Goal: Task Accomplishment & Management: Manage account settings

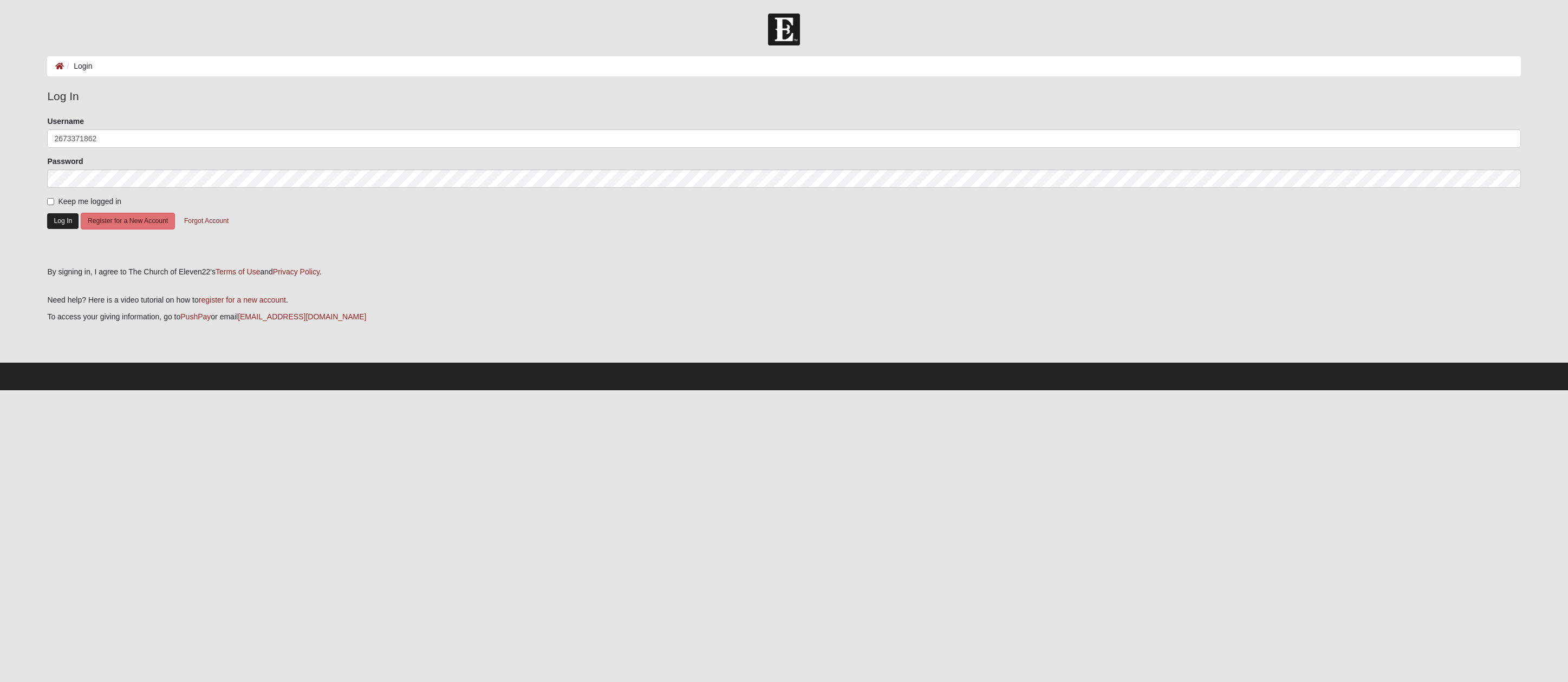
click at [60, 221] on button "Log In" at bounding box center [62, 221] width 31 height 16
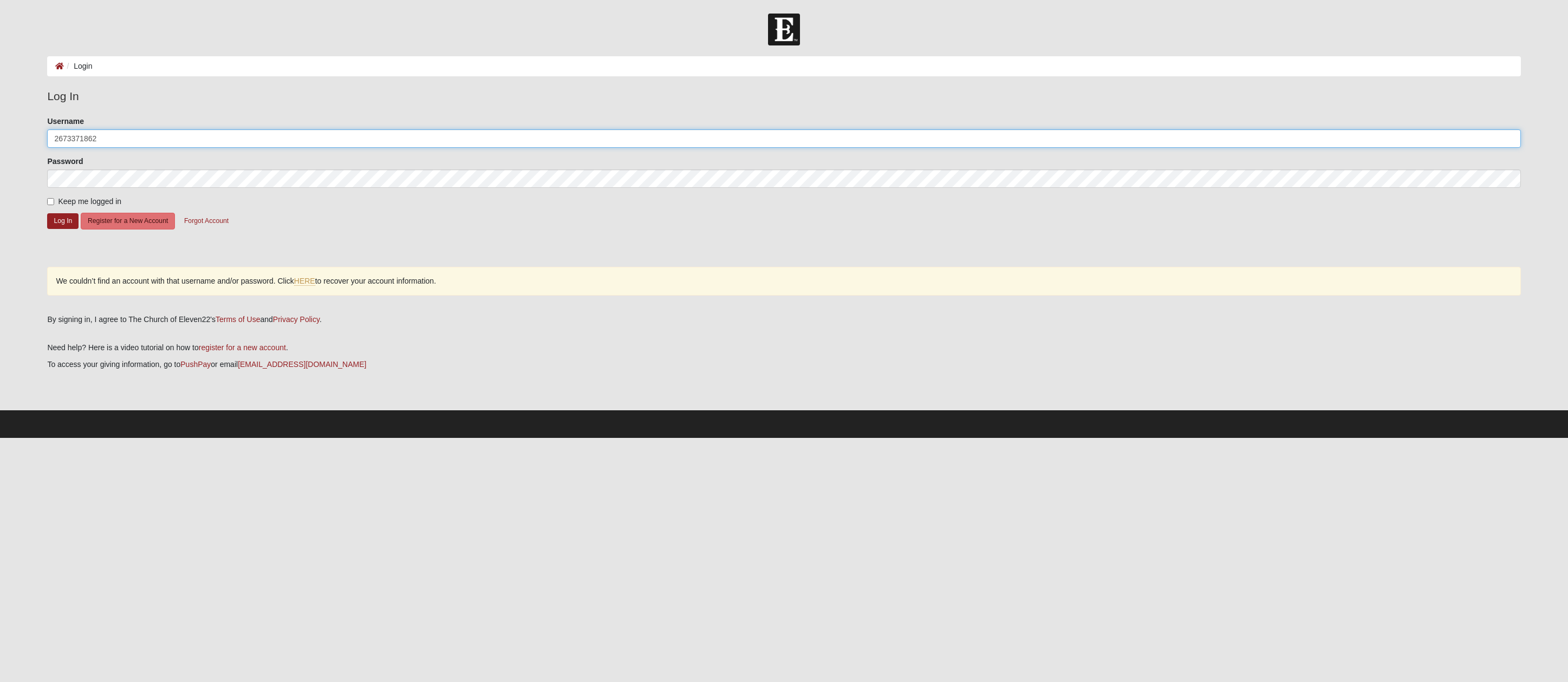
drag, startPoint x: 108, startPoint y: 143, endPoint x: 27, endPoint y: 138, distance: 81.2
click at [27, 138] on form "Log In Login Login Error Log In Please correct the following: Username 26733718…" at bounding box center [784, 226] width 1568 height 425
type input "[EMAIL_ADDRESS][DOMAIN_NAME]"
click at [57, 217] on button "Log In" at bounding box center [62, 221] width 31 height 16
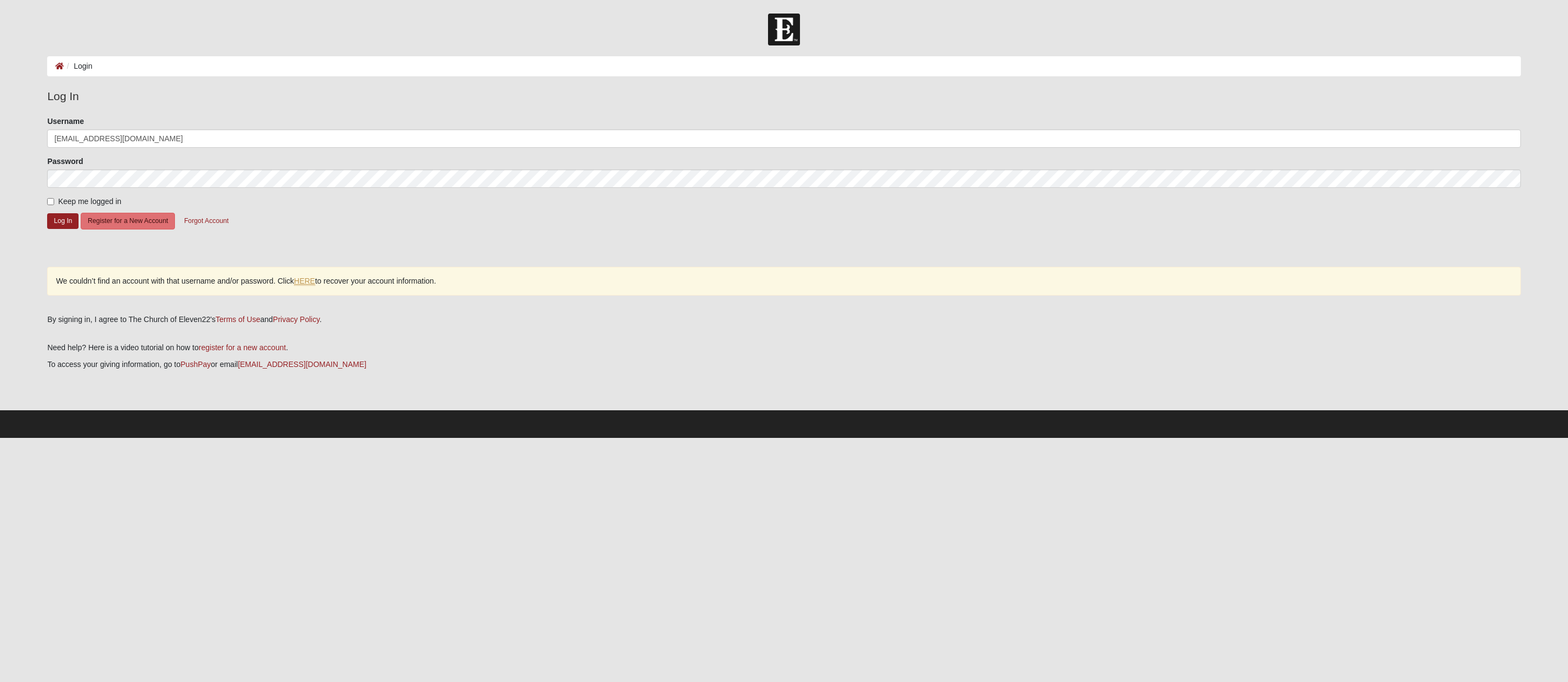
click at [310, 280] on link "HERE" at bounding box center [305, 280] width 21 height 9
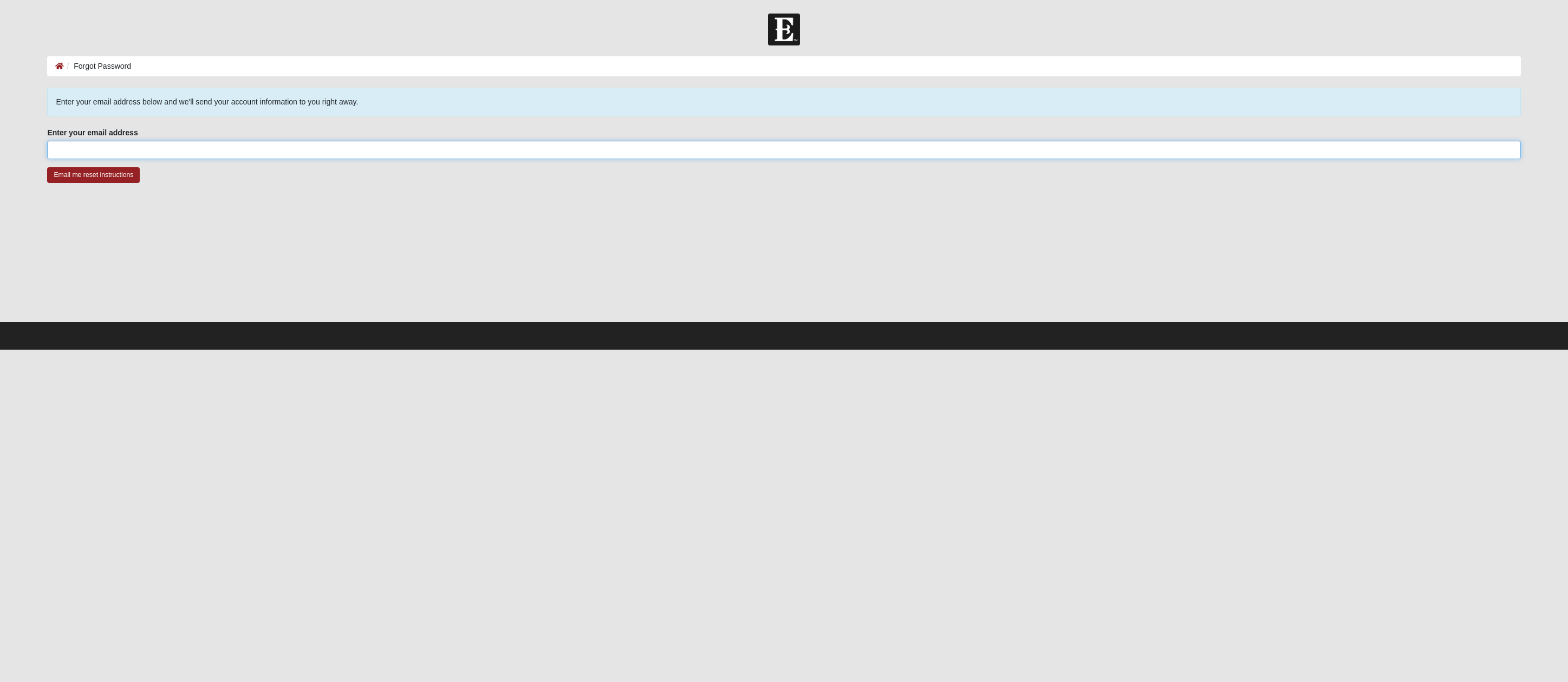
click at [168, 146] on input "Enter your email address" at bounding box center [783, 150] width 1473 height 18
type input "[EMAIL_ADDRESS][DOMAIN_NAME]"
click at [108, 169] on input "Email me reset instructions" at bounding box center [93, 175] width 93 height 16
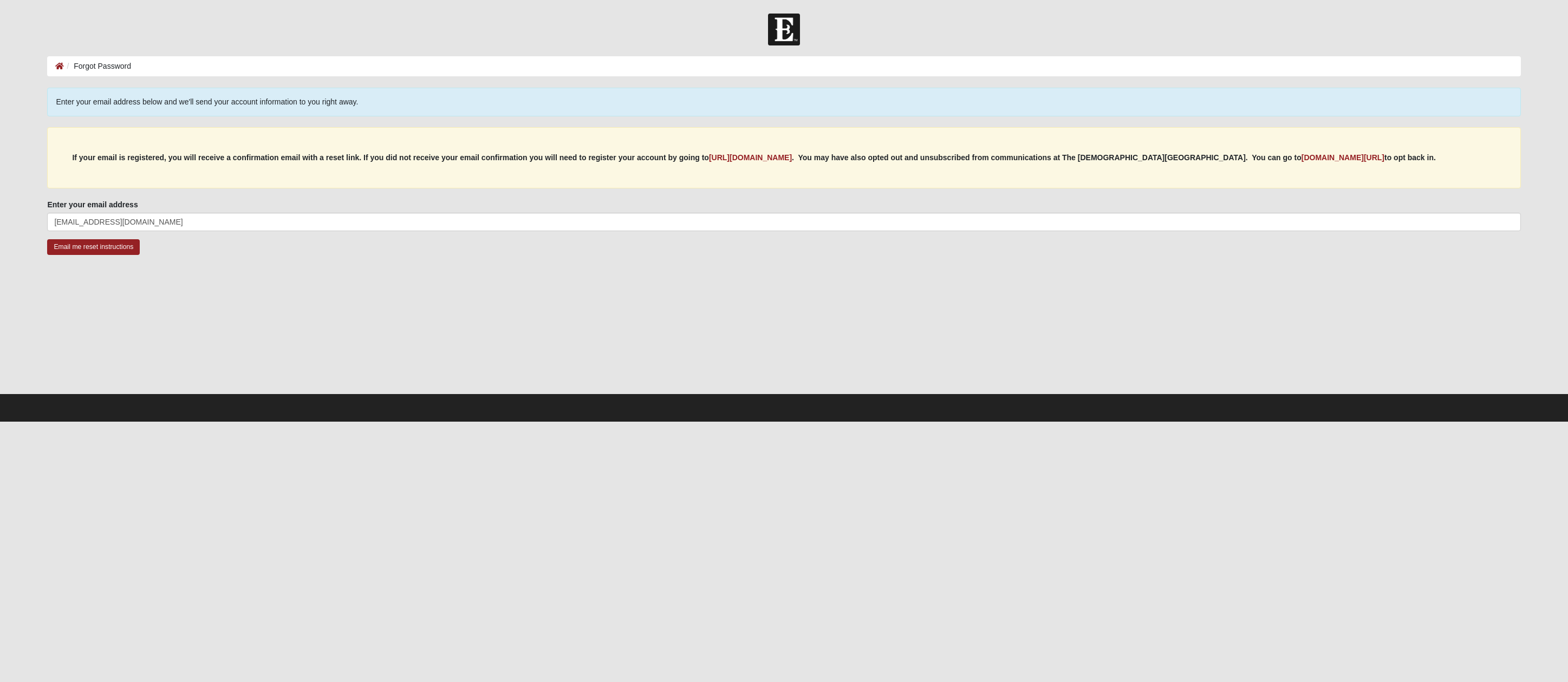
click at [638, 348] on div at bounding box center [783, 339] width 1473 height 108
